Goal: Transaction & Acquisition: Purchase product/service

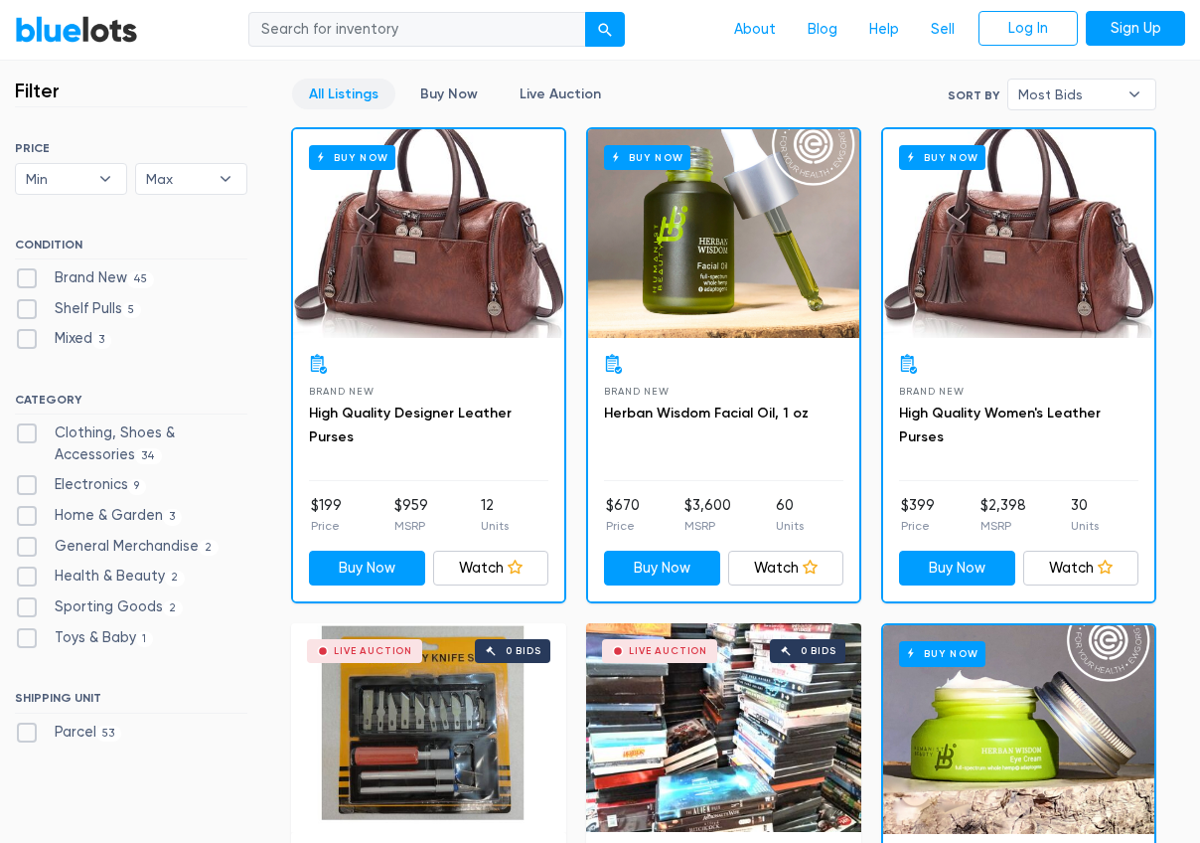
scroll to position [497, 0]
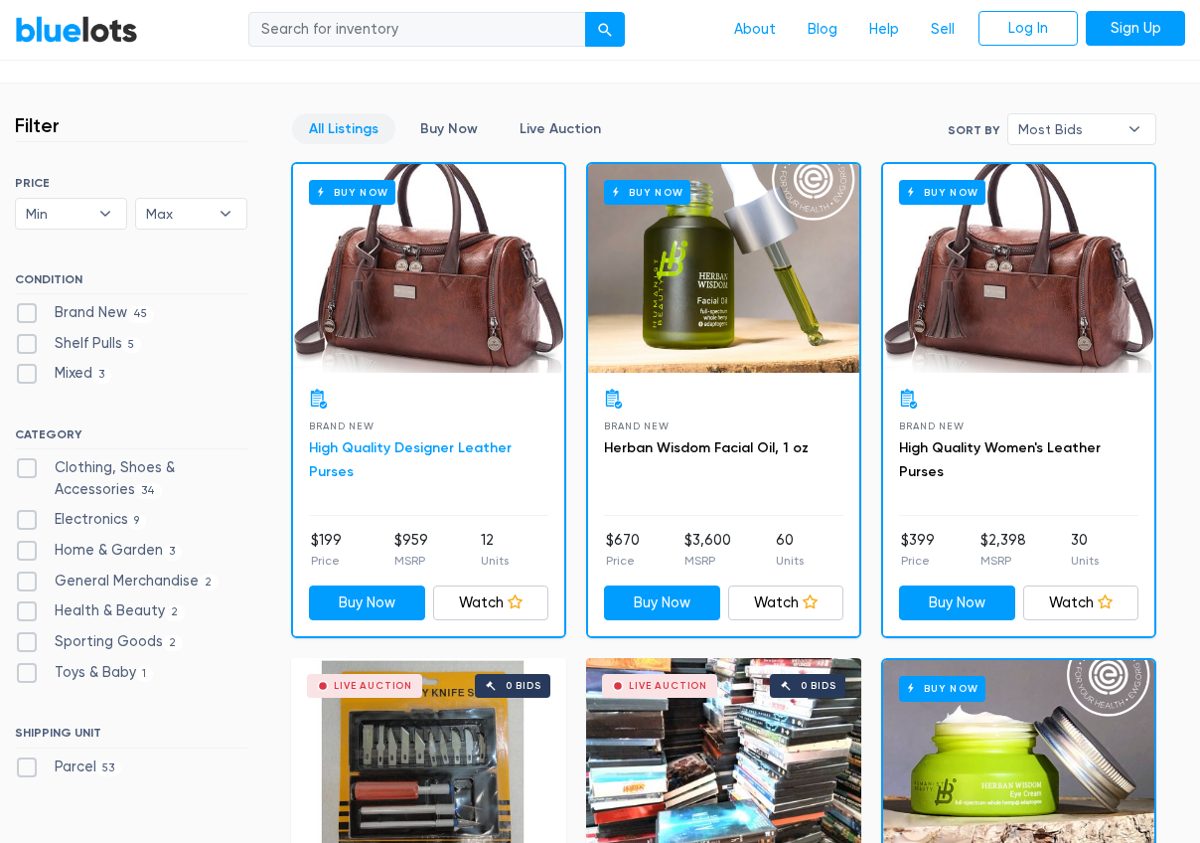
click at [424, 454] on link "High Quality Designer Leather Purses" at bounding box center [410, 459] width 203 height 41
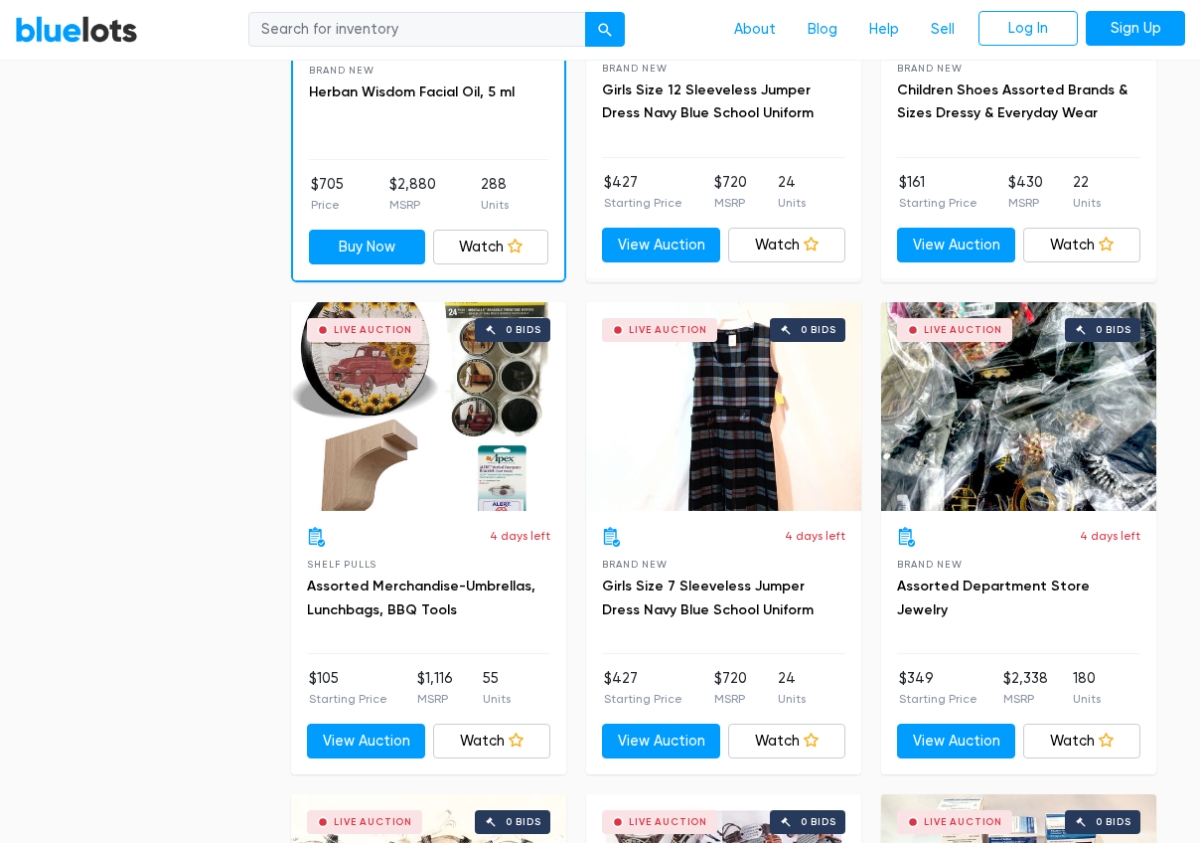
scroll to position [2385, 0]
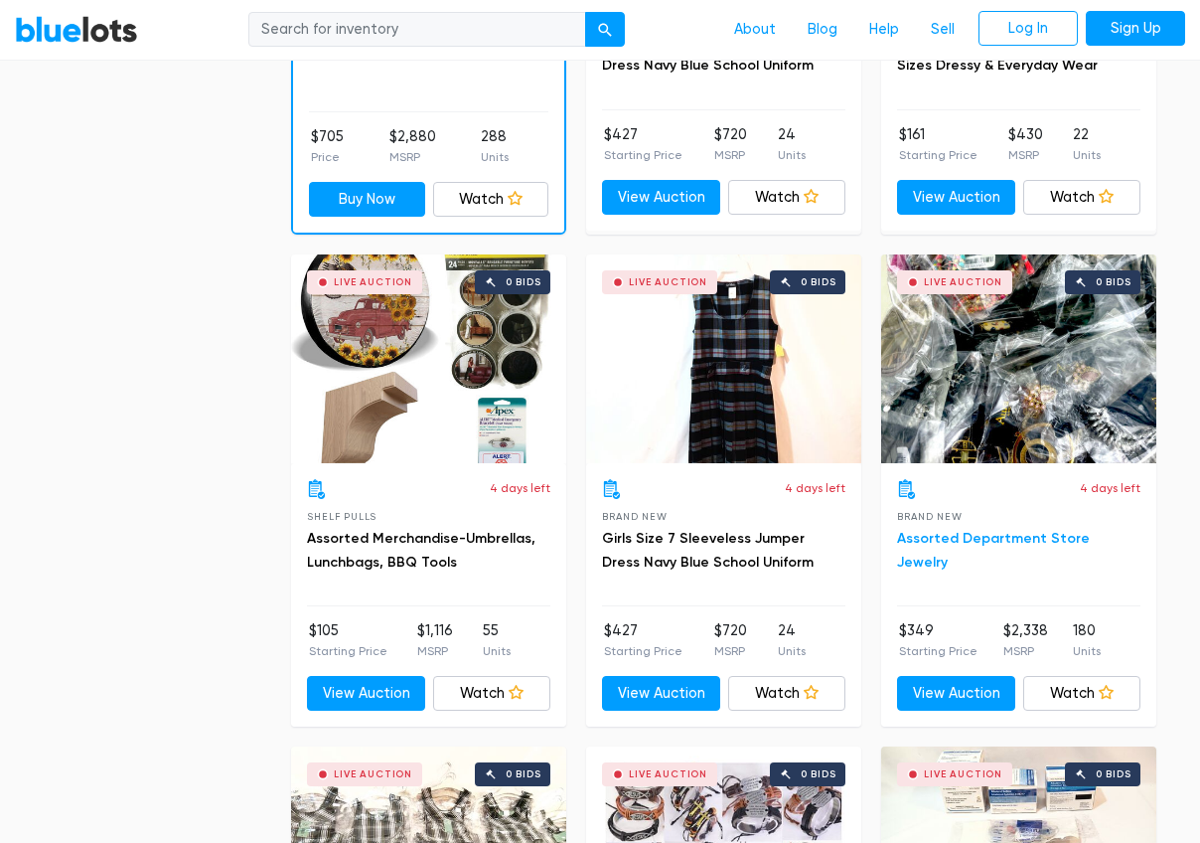
click at [1018, 539] on link "Assorted Department Store Jewelry" at bounding box center [993, 550] width 193 height 41
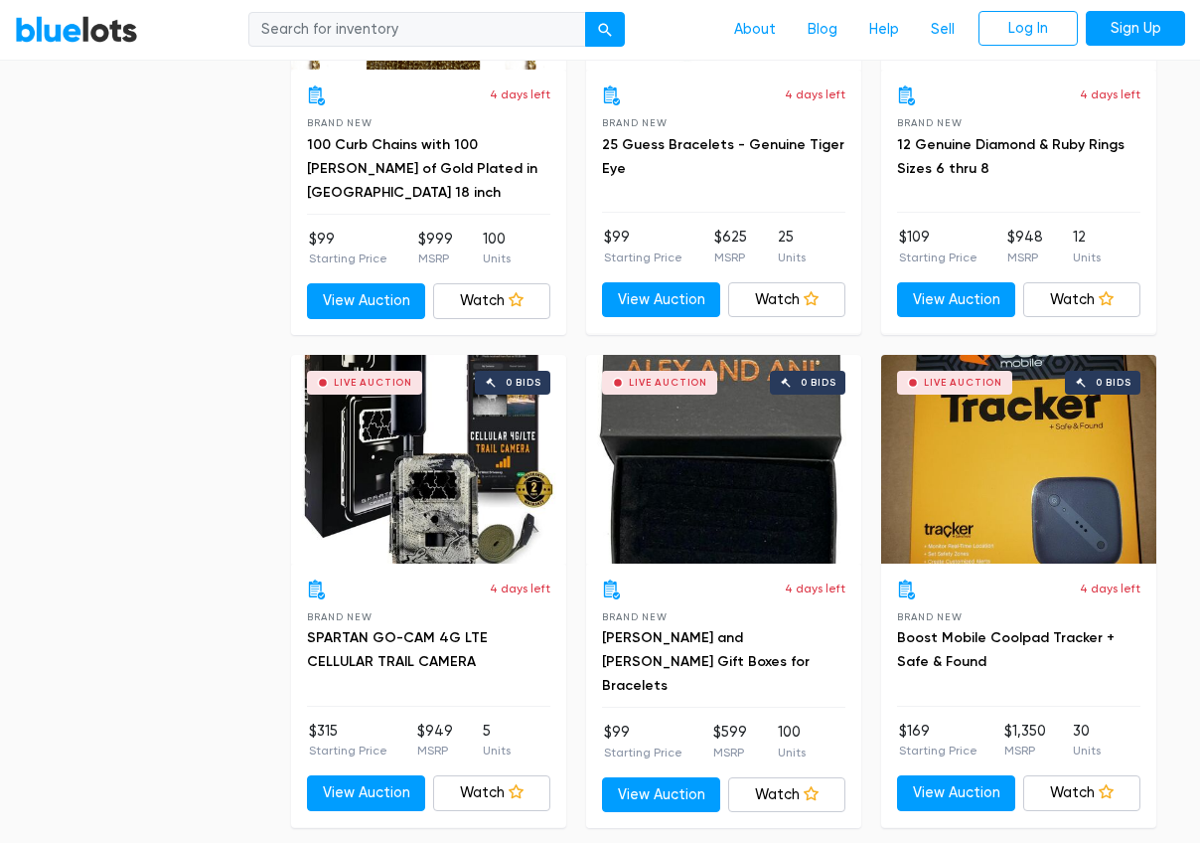
scroll to position [7253, 0]
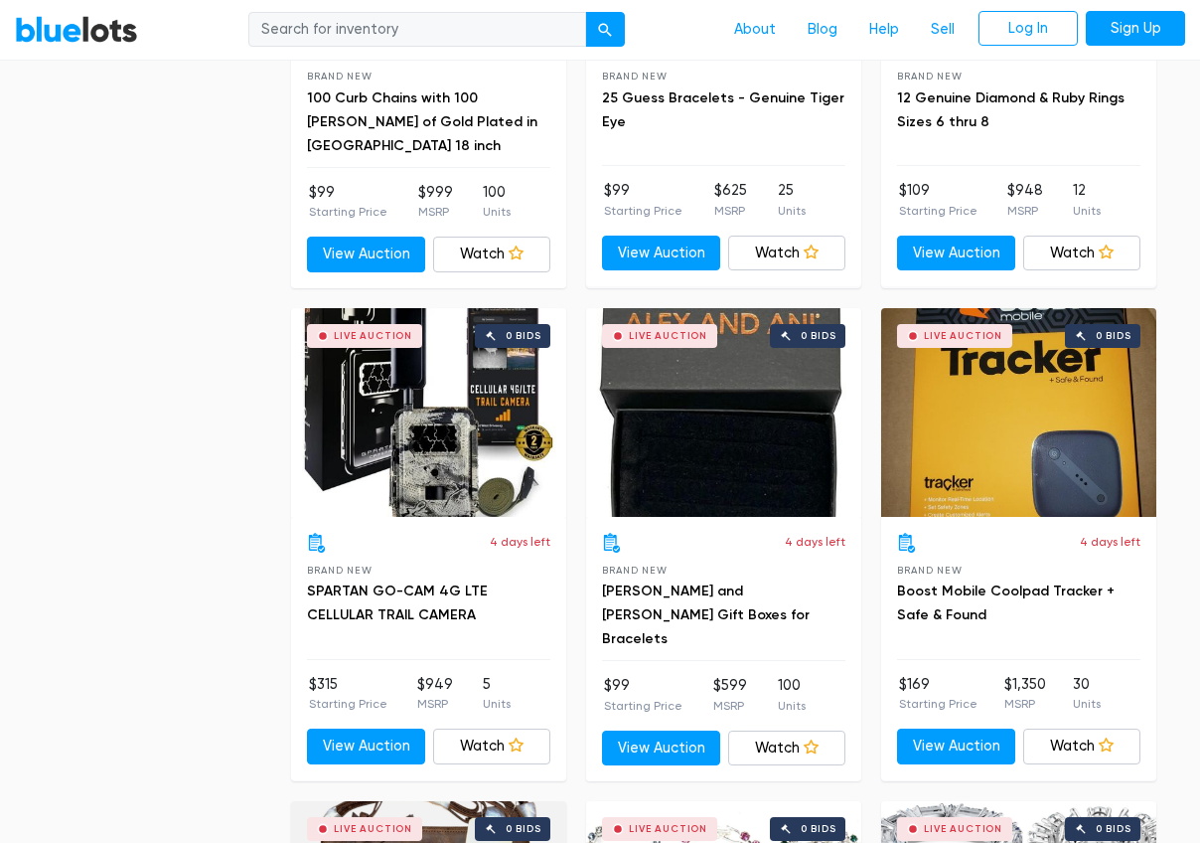
click at [357, 30] on input "search" at bounding box center [417, 30] width 338 height 36
type input "gold"
click at [605, 25] on div "submit" at bounding box center [605, 31] width 14 height 14
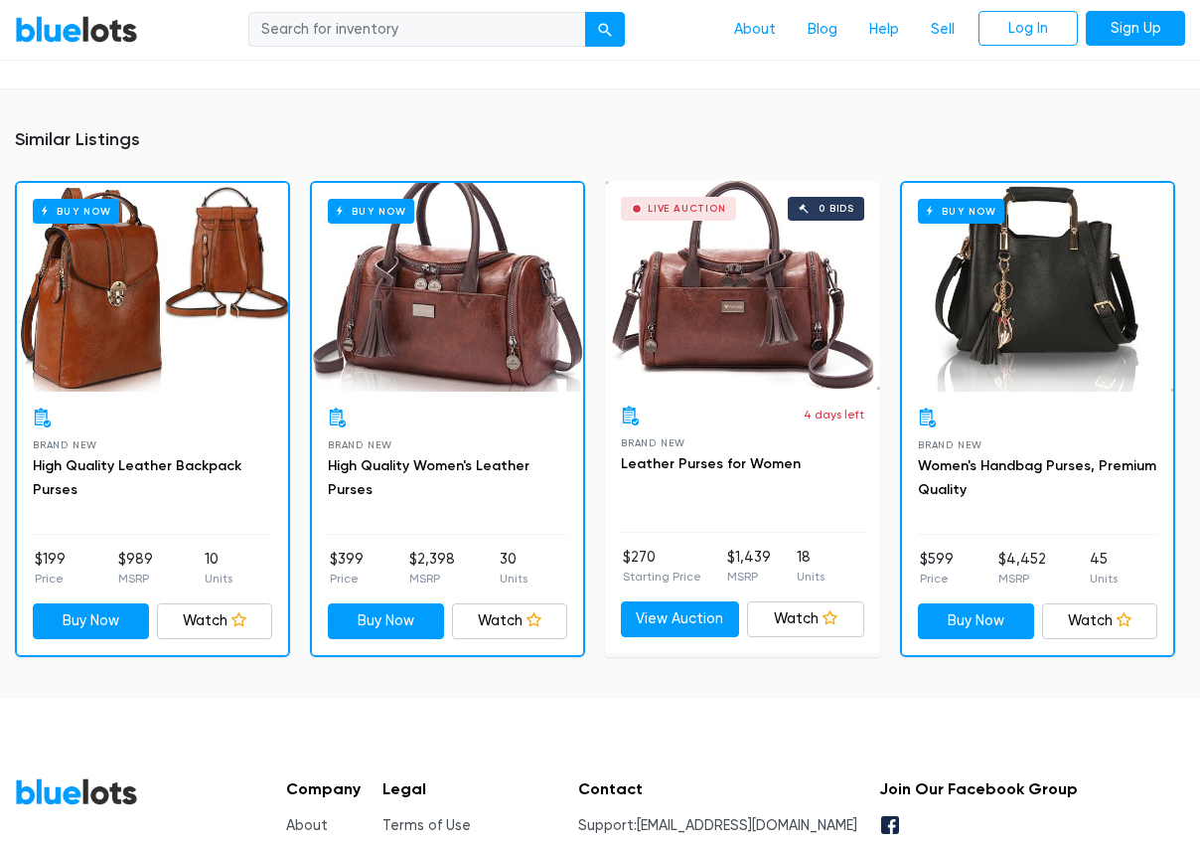
scroll to position [1391, 0]
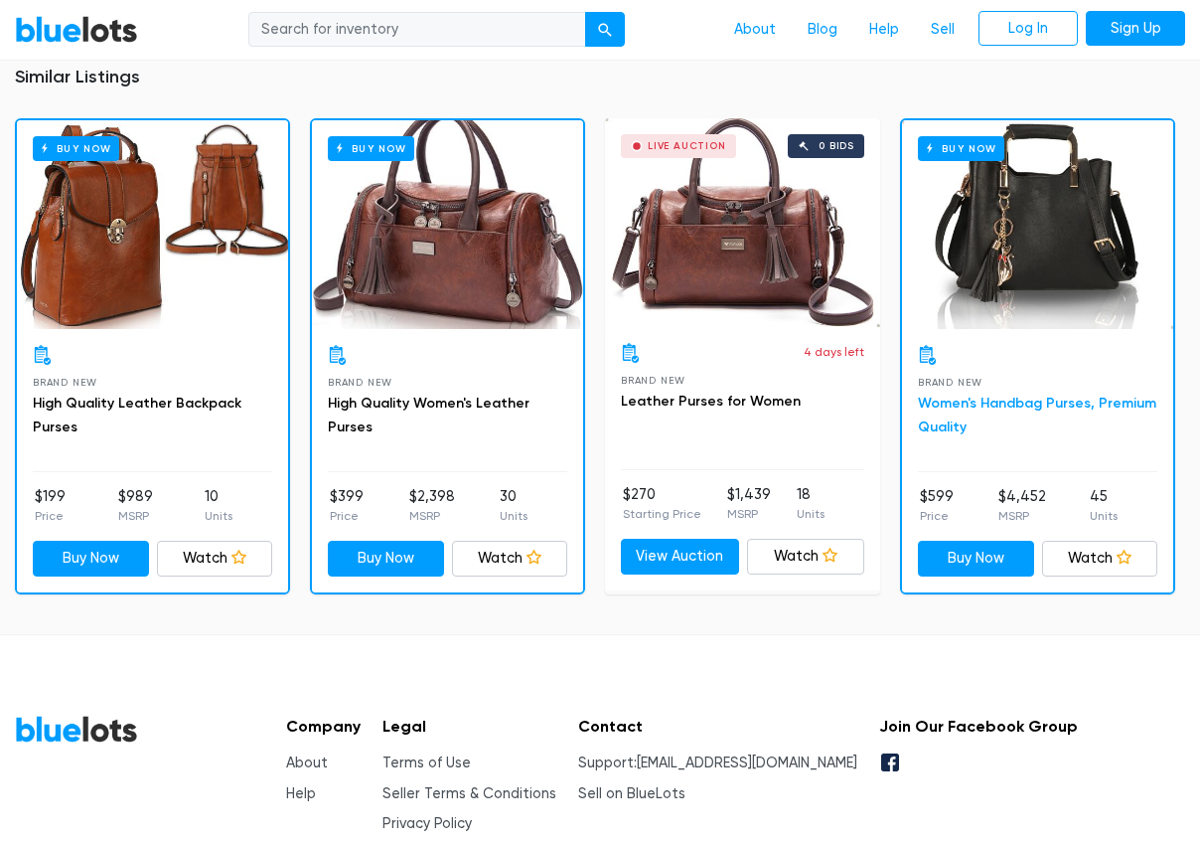
click at [1020, 394] on link "Women's Handbag Purses, Premium Quality" at bounding box center [1037, 414] width 238 height 41
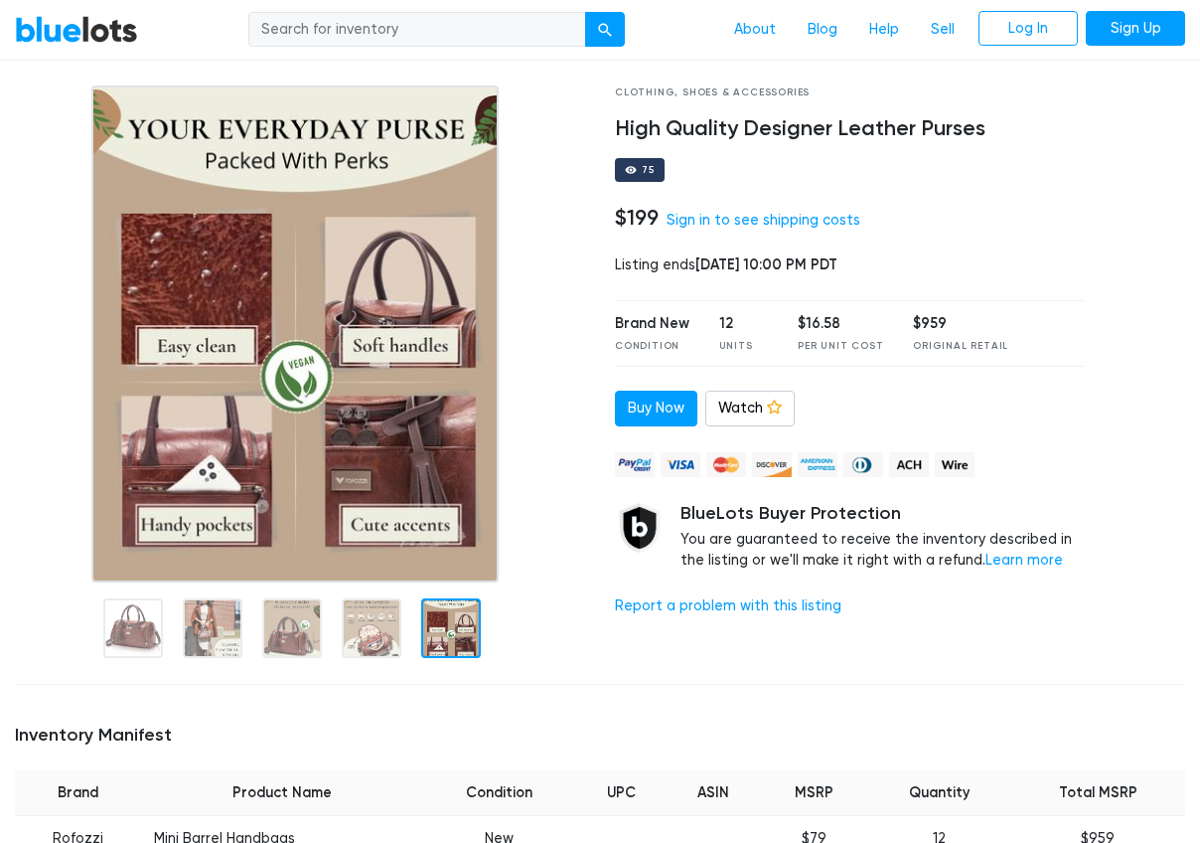
scroll to position [0, 0]
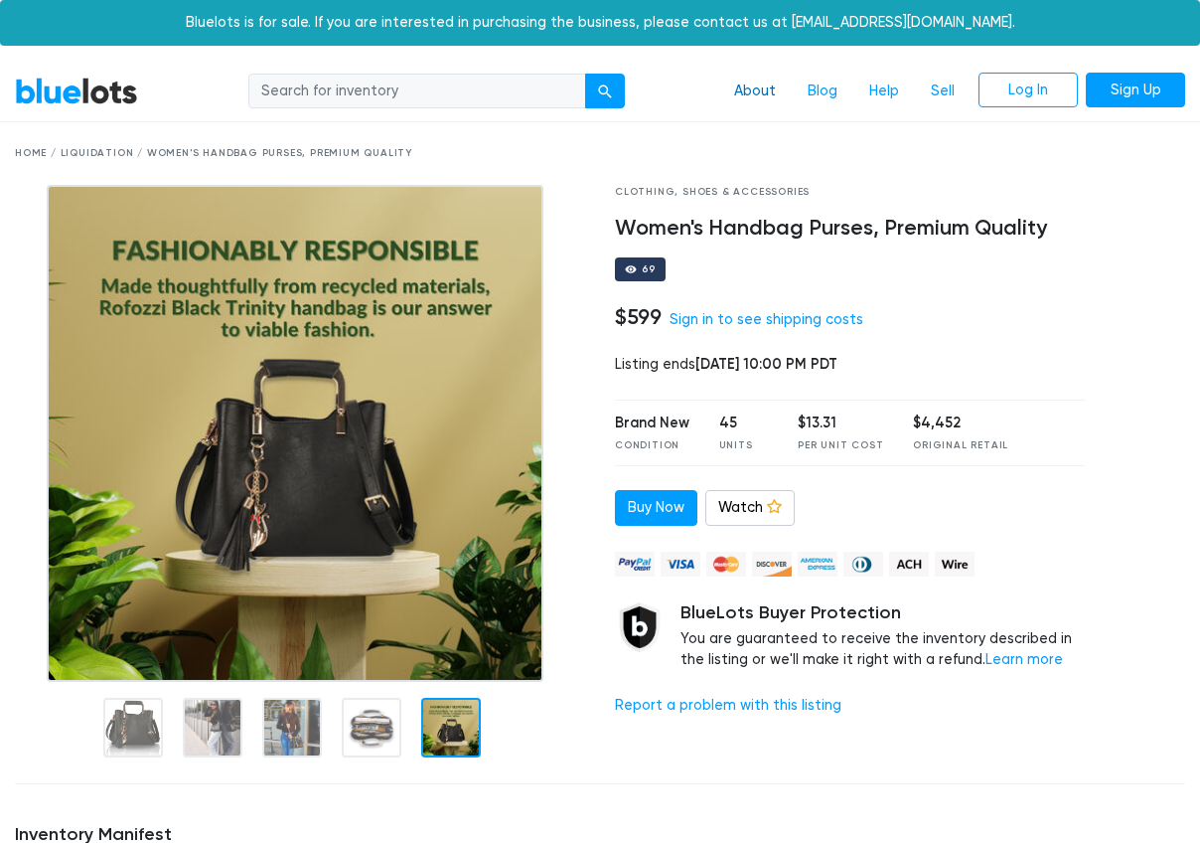
click at [766, 92] on link "About" at bounding box center [755, 92] width 74 height 38
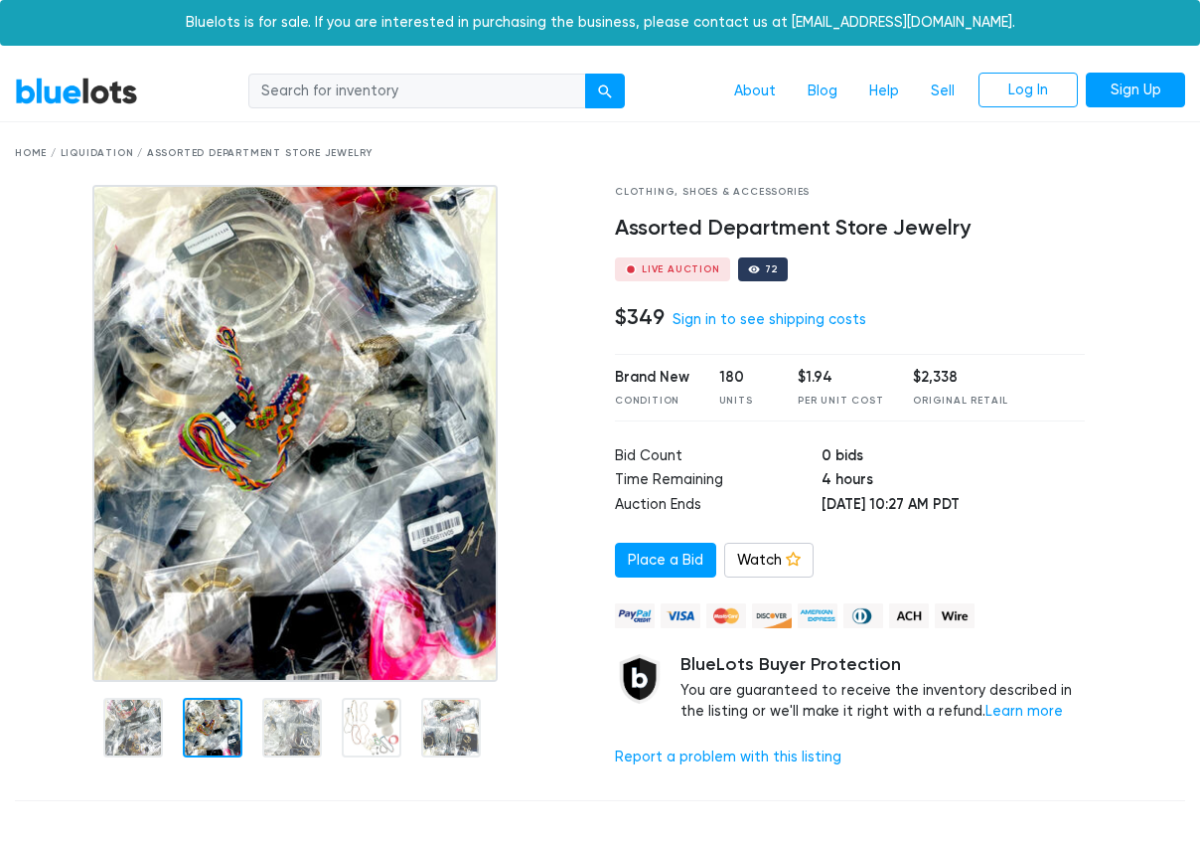
click at [213, 728] on div at bounding box center [213, 728] width 60 height 60
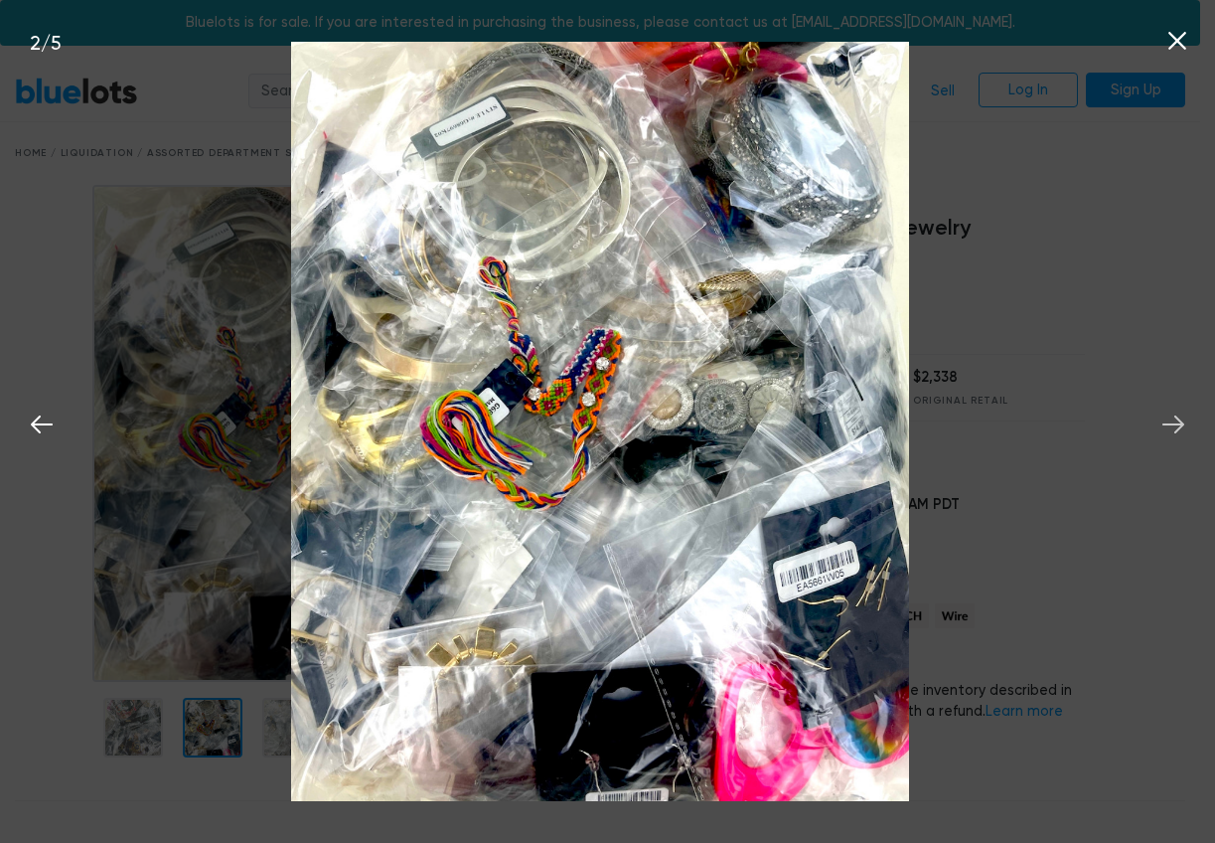
click at [1174, 421] on icon at bounding box center [1174, 424] width 30 height 30
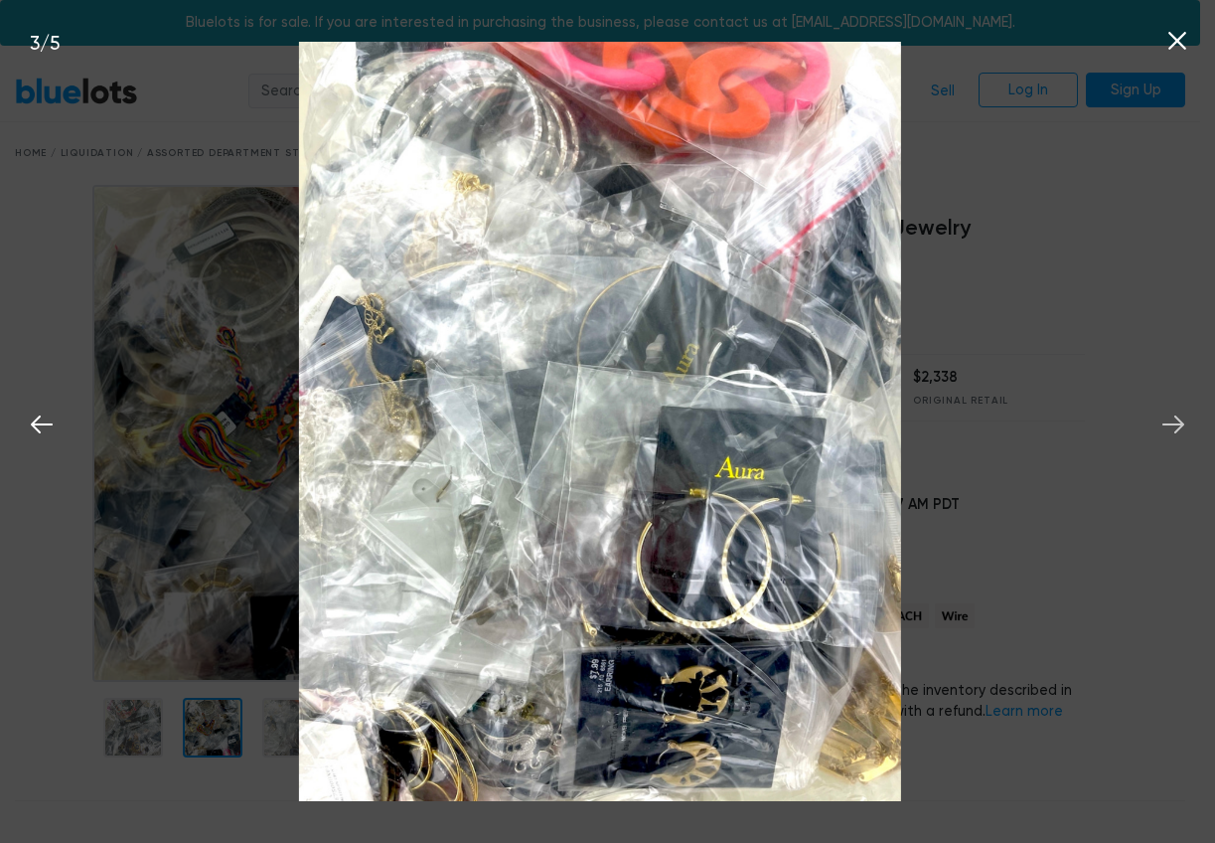
click at [1174, 421] on icon at bounding box center [1174, 424] width 30 height 30
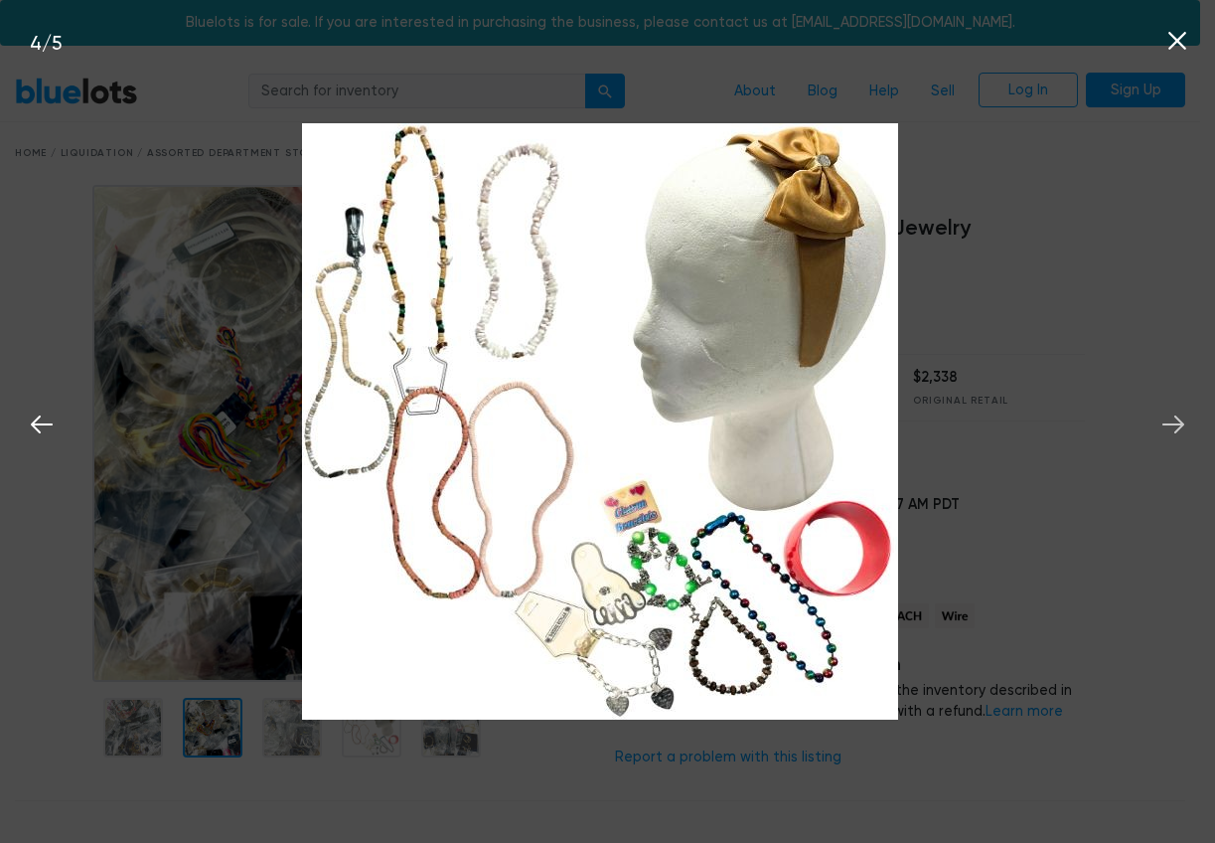
click at [1174, 421] on icon at bounding box center [1174, 424] width 30 height 30
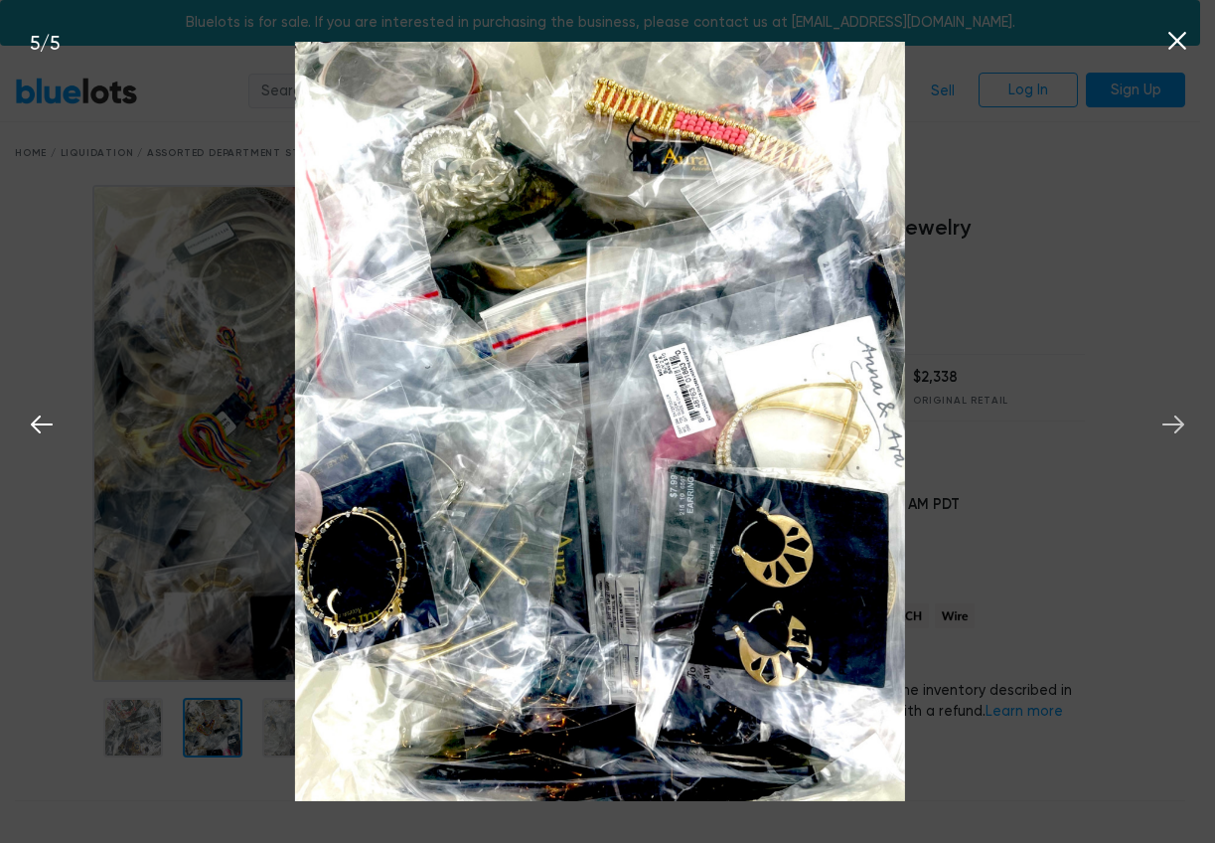
click at [1174, 421] on icon at bounding box center [1174, 424] width 30 height 30
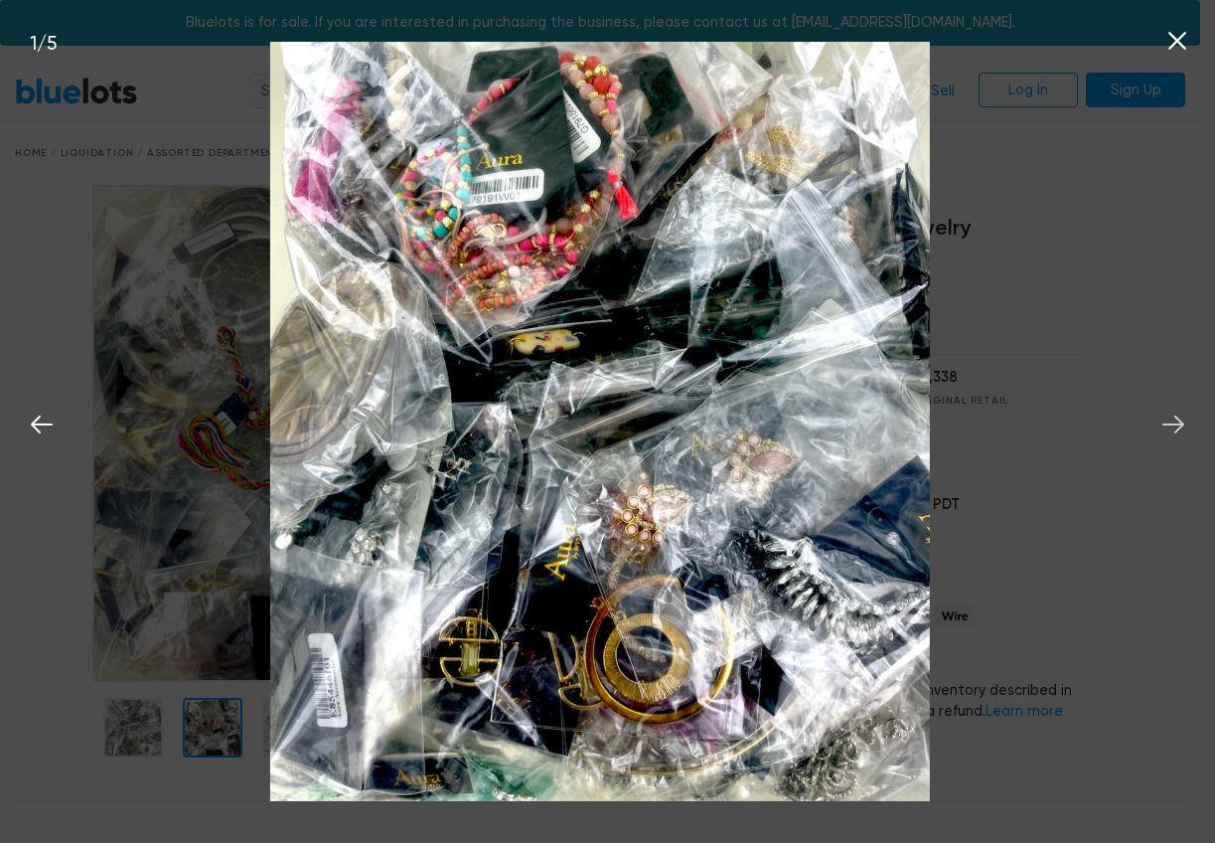
click at [1174, 421] on icon at bounding box center [1174, 424] width 30 height 30
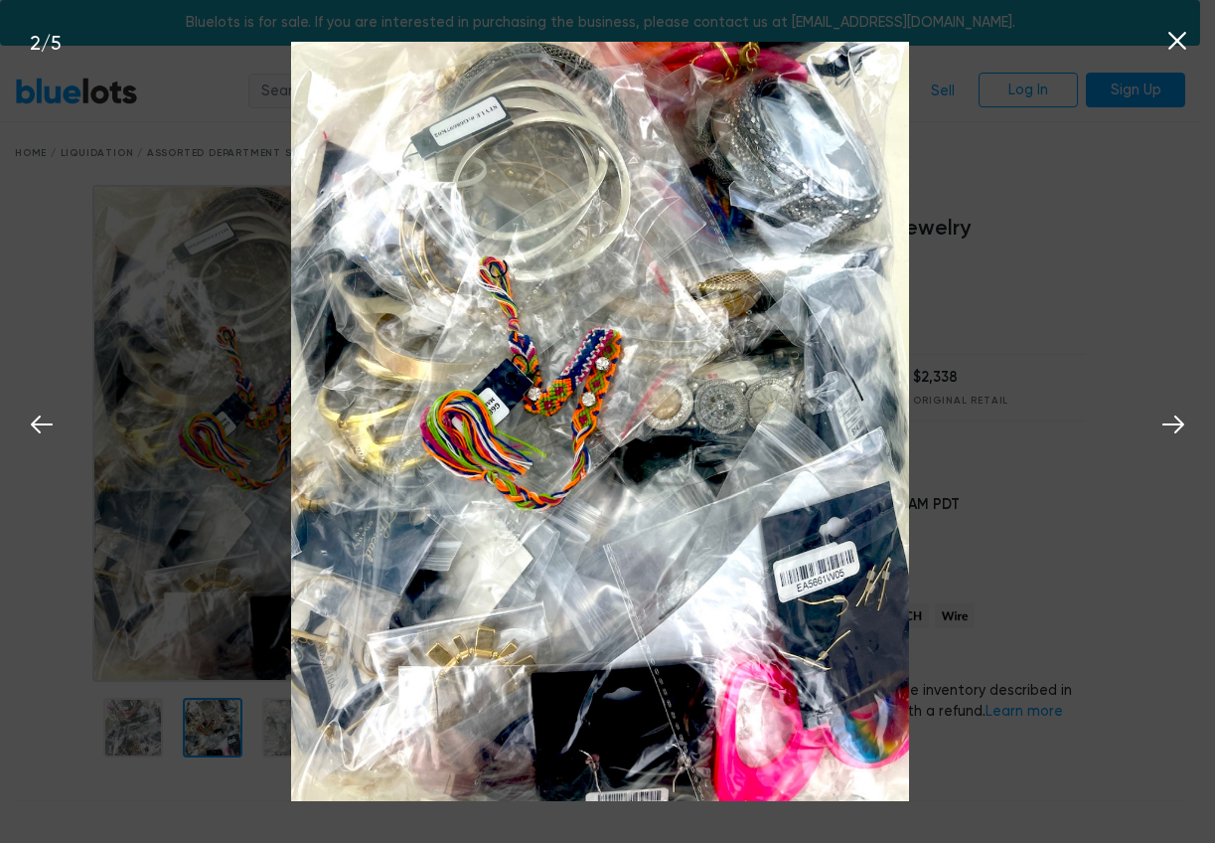
click at [1174, 40] on icon at bounding box center [1177, 41] width 18 height 18
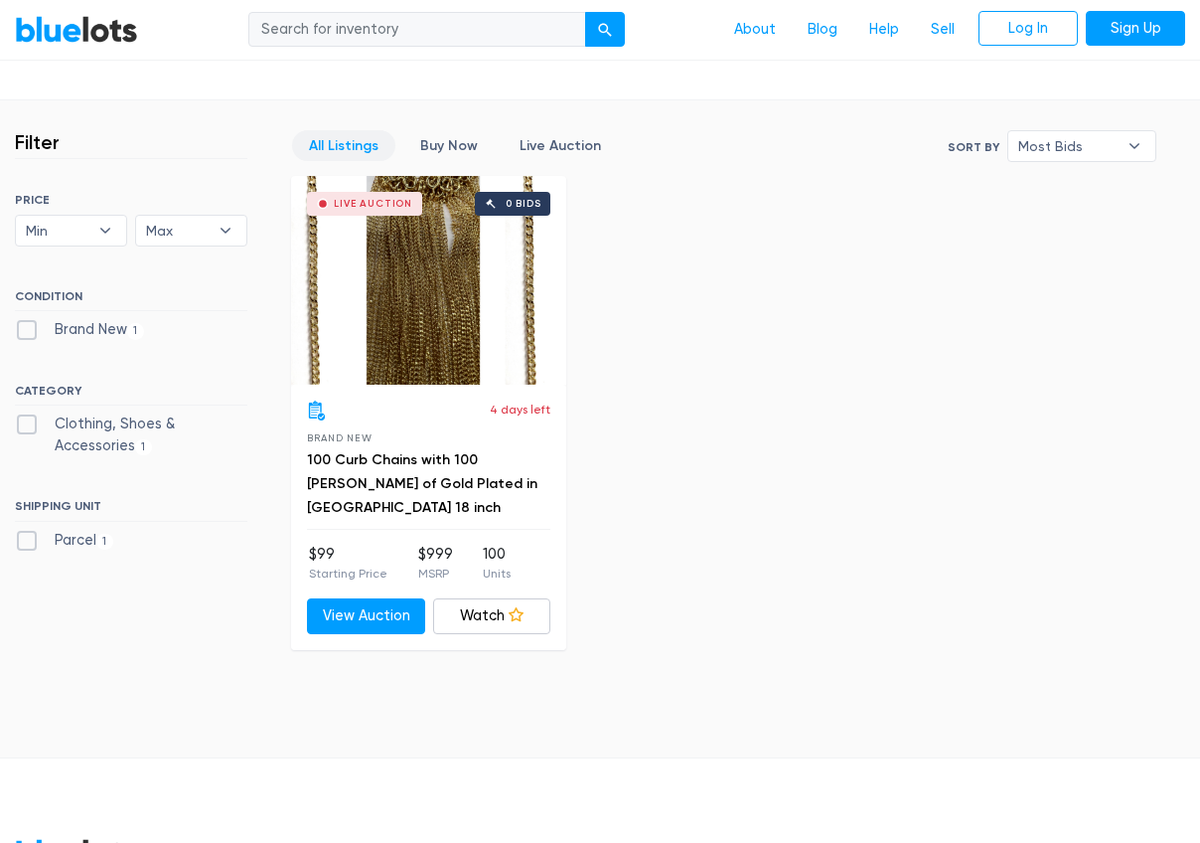
scroll to position [497, 0]
